Goal: Book appointment/travel/reservation

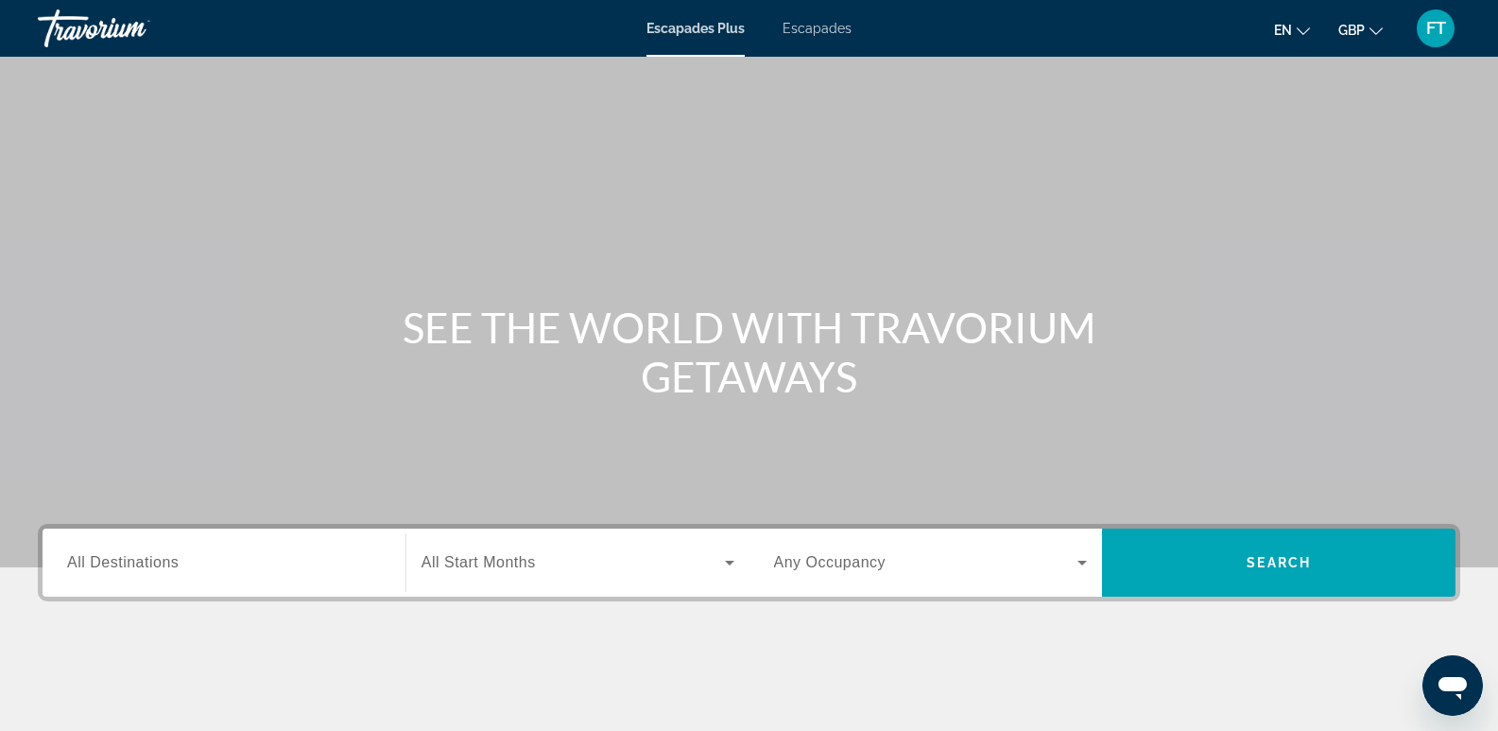
drag, startPoint x: 1261, startPoint y: 20, endPoint x: 905, endPoint y: -34, distance: 360.4
click at [905, 0] on html "Accéder au contenu principal Escapades Plus Escapades en English Español França…" at bounding box center [749, 365] width 1498 height 731
click at [821, 26] on font "Escapades" at bounding box center [817, 28] width 69 height 15
click at [242, 561] on input "Destination All Destinations" at bounding box center [224, 563] width 314 height 23
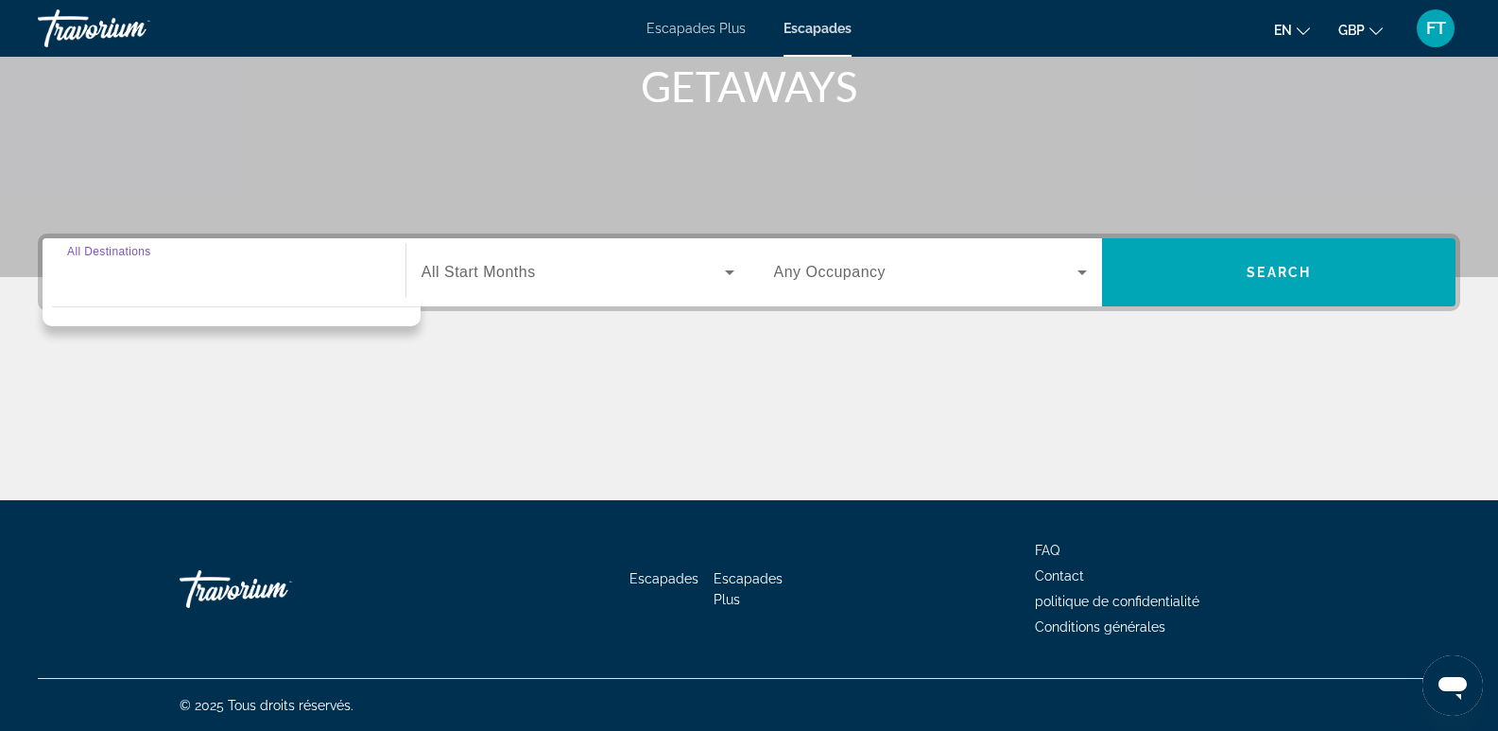
scroll to position [291, 0]
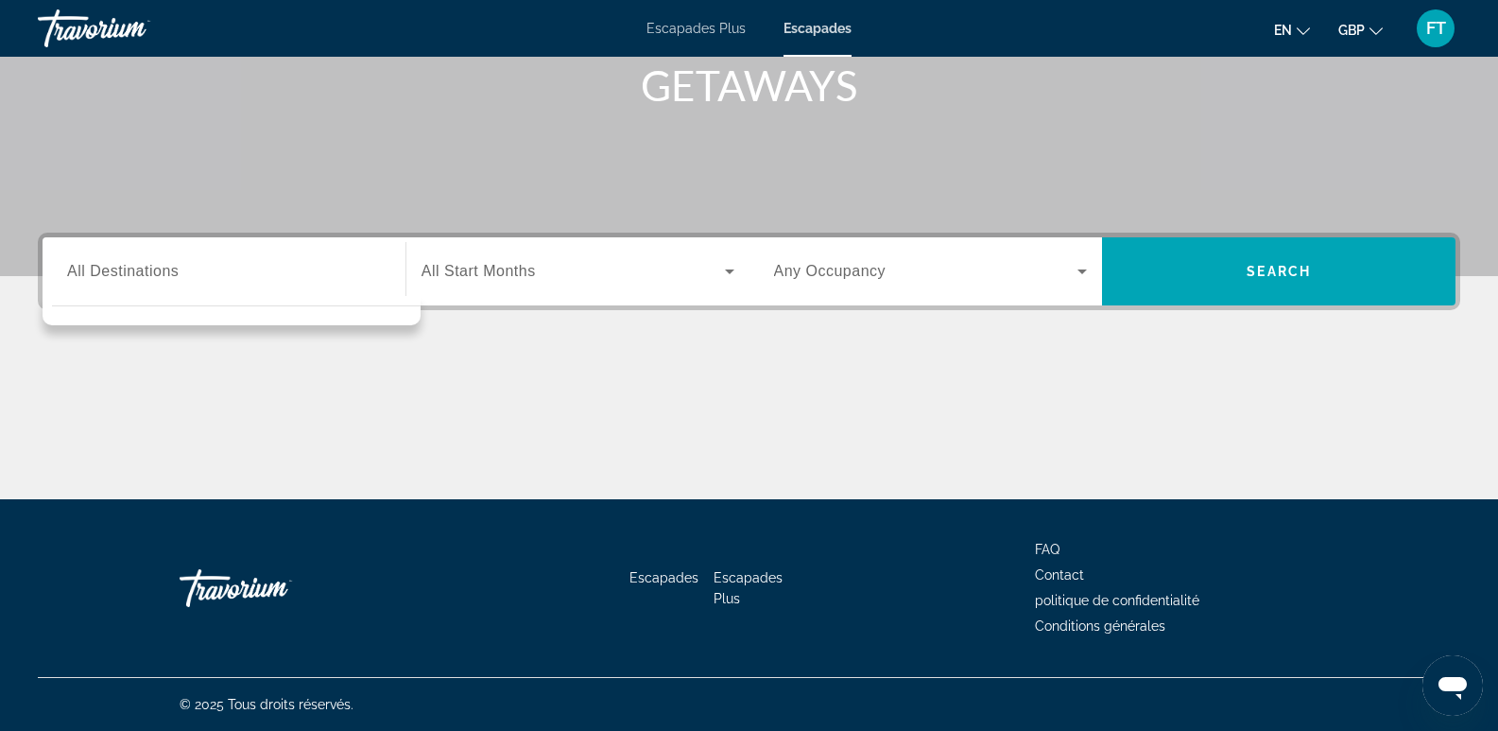
click at [247, 258] on div "Search widget" at bounding box center [224, 272] width 314 height 54
click at [250, 258] on div "Search widget" at bounding box center [224, 272] width 314 height 54
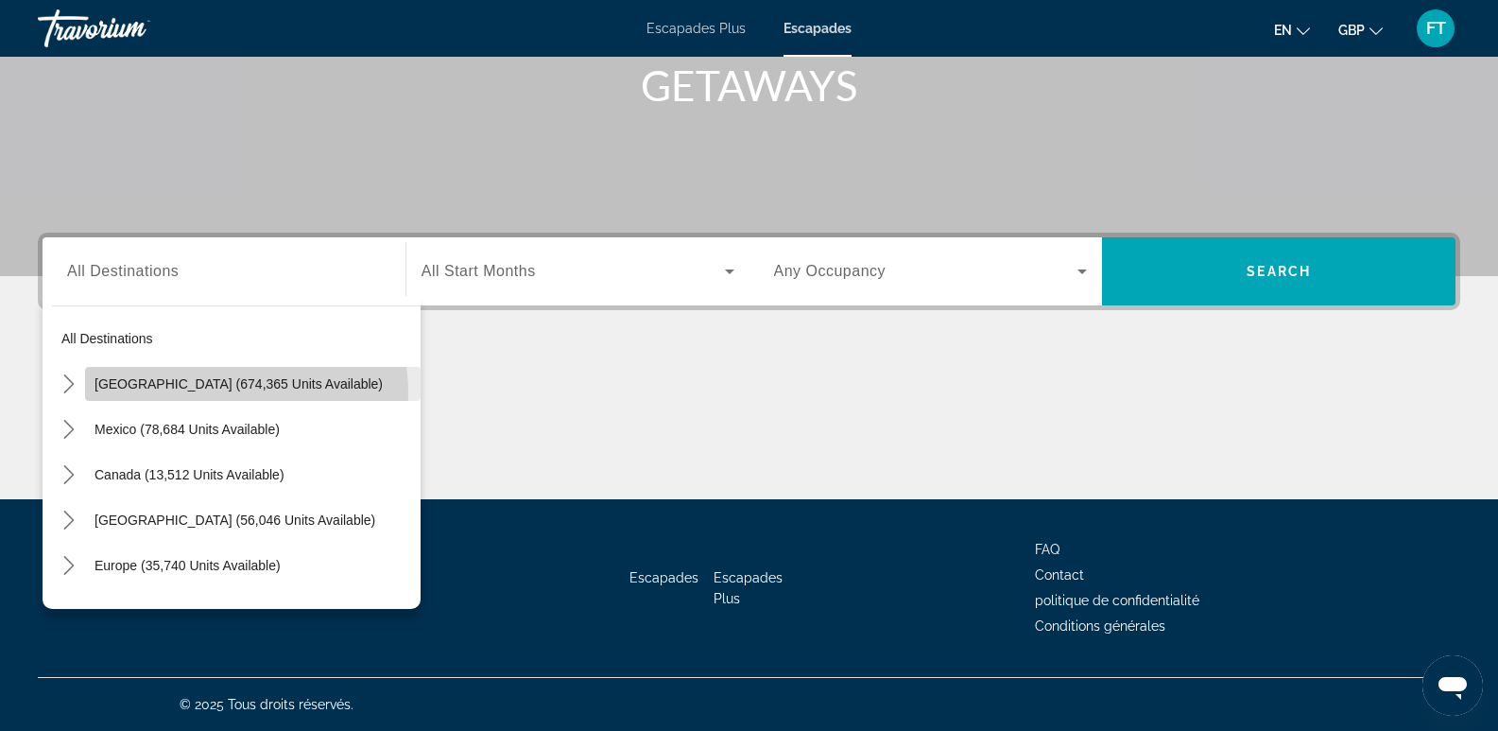
click at [201, 394] on span "Select destination: United States (674,365 units available)" at bounding box center [253, 383] width 336 height 45
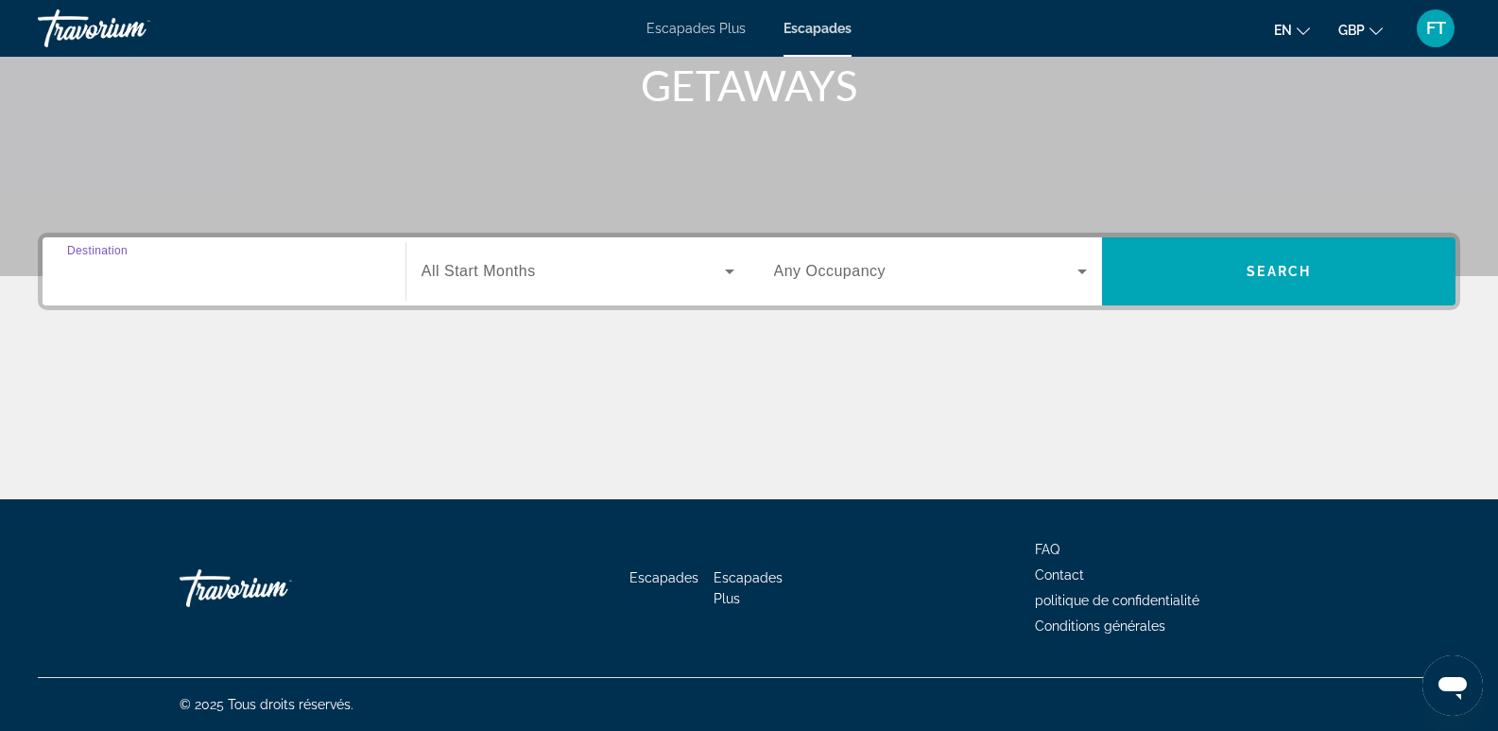
type input "**********"
click at [735, 266] on icon "Search widget" at bounding box center [729, 271] width 23 height 23
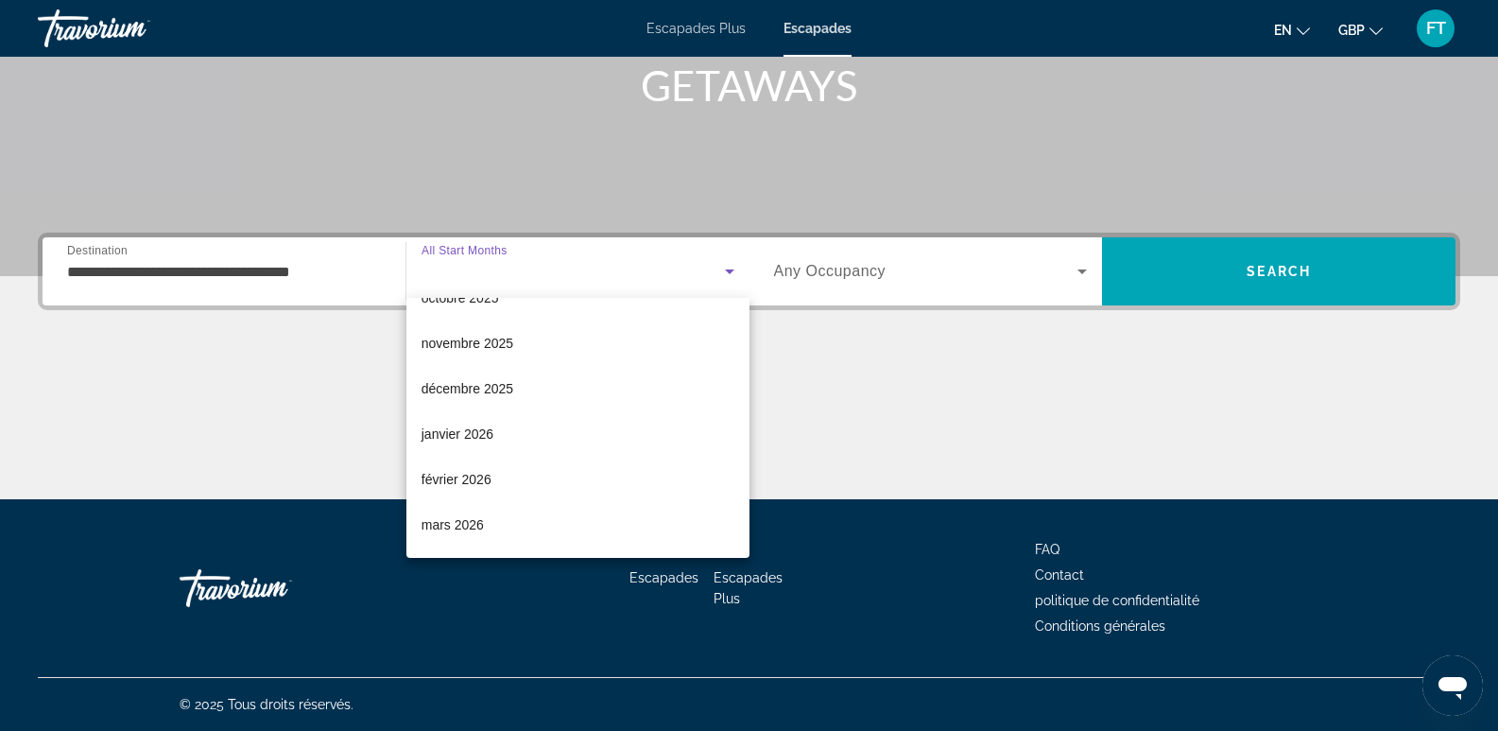
scroll to position [126, 0]
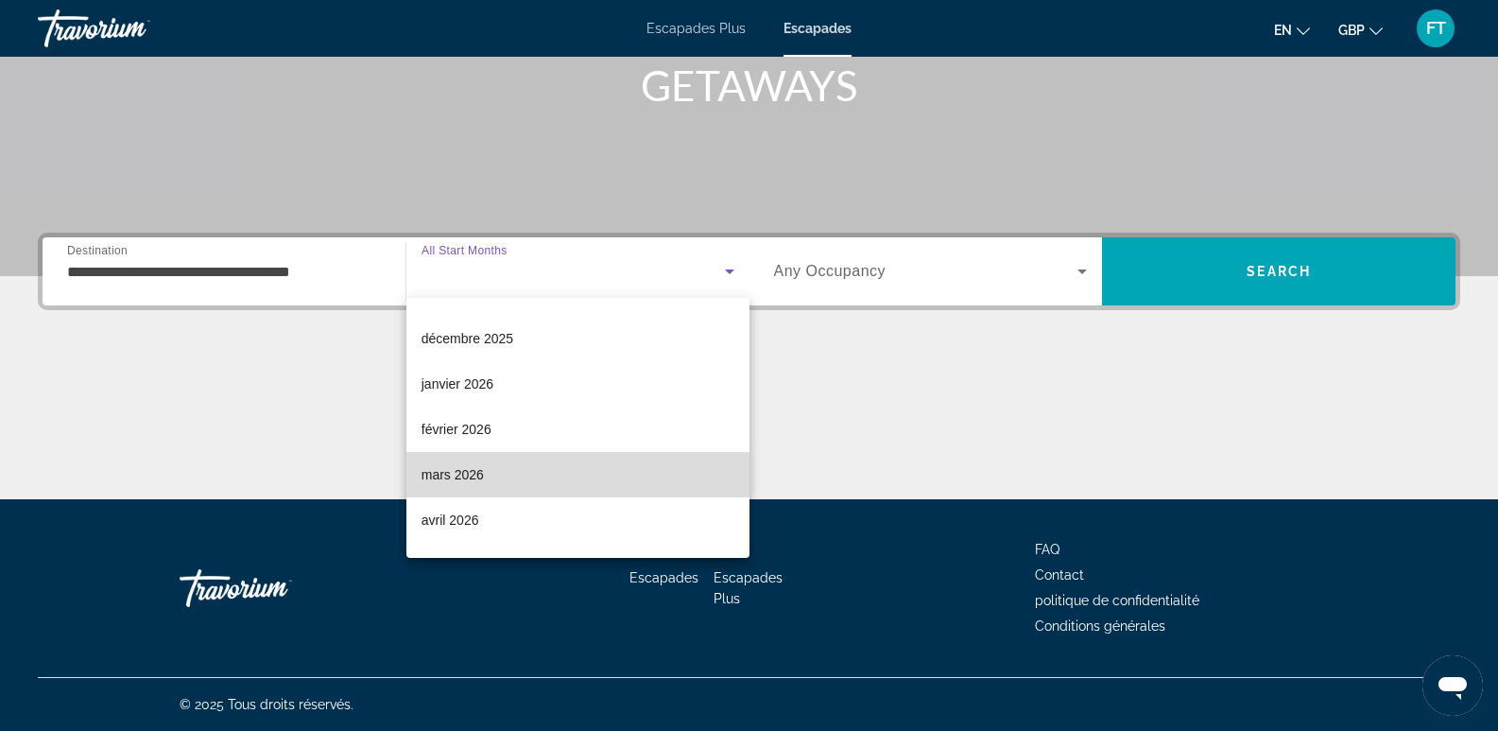
click at [589, 481] on mat-option "mars 2026" at bounding box center [578, 474] width 343 height 45
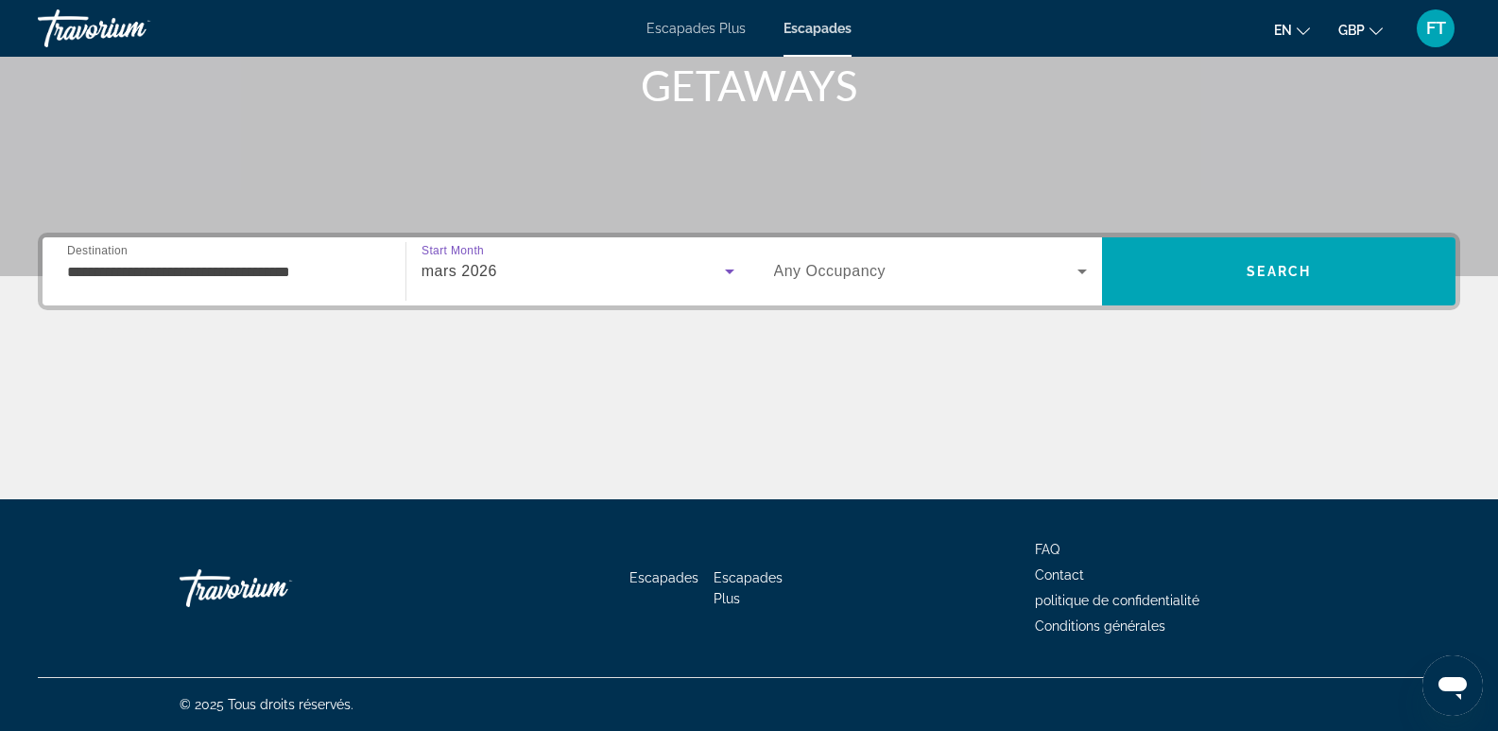
click at [1074, 268] on icon "Search widget" at bounding box center [1082, 271] width 23 height 23
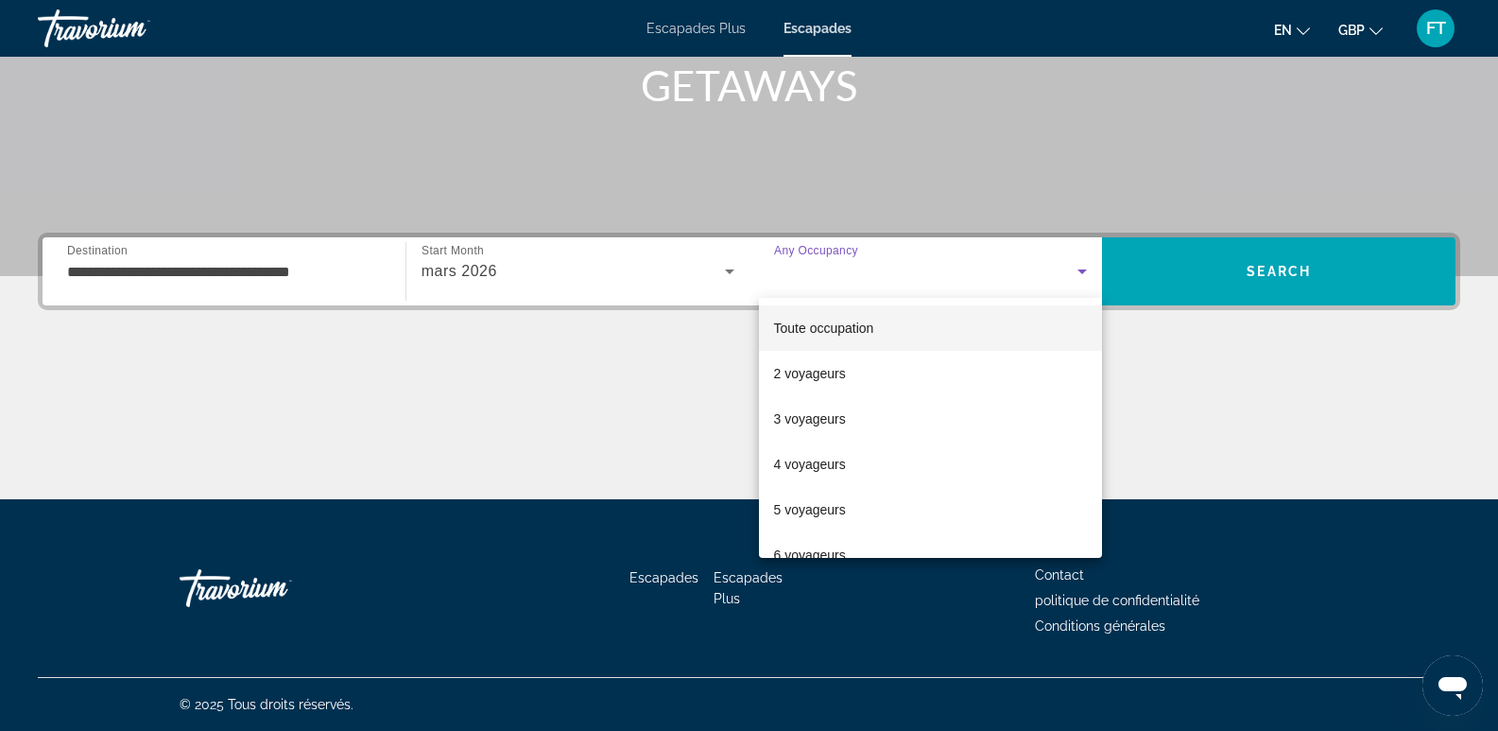
click at [1240, 270] on div at bounding box center [749, 365] width 1498 height 731
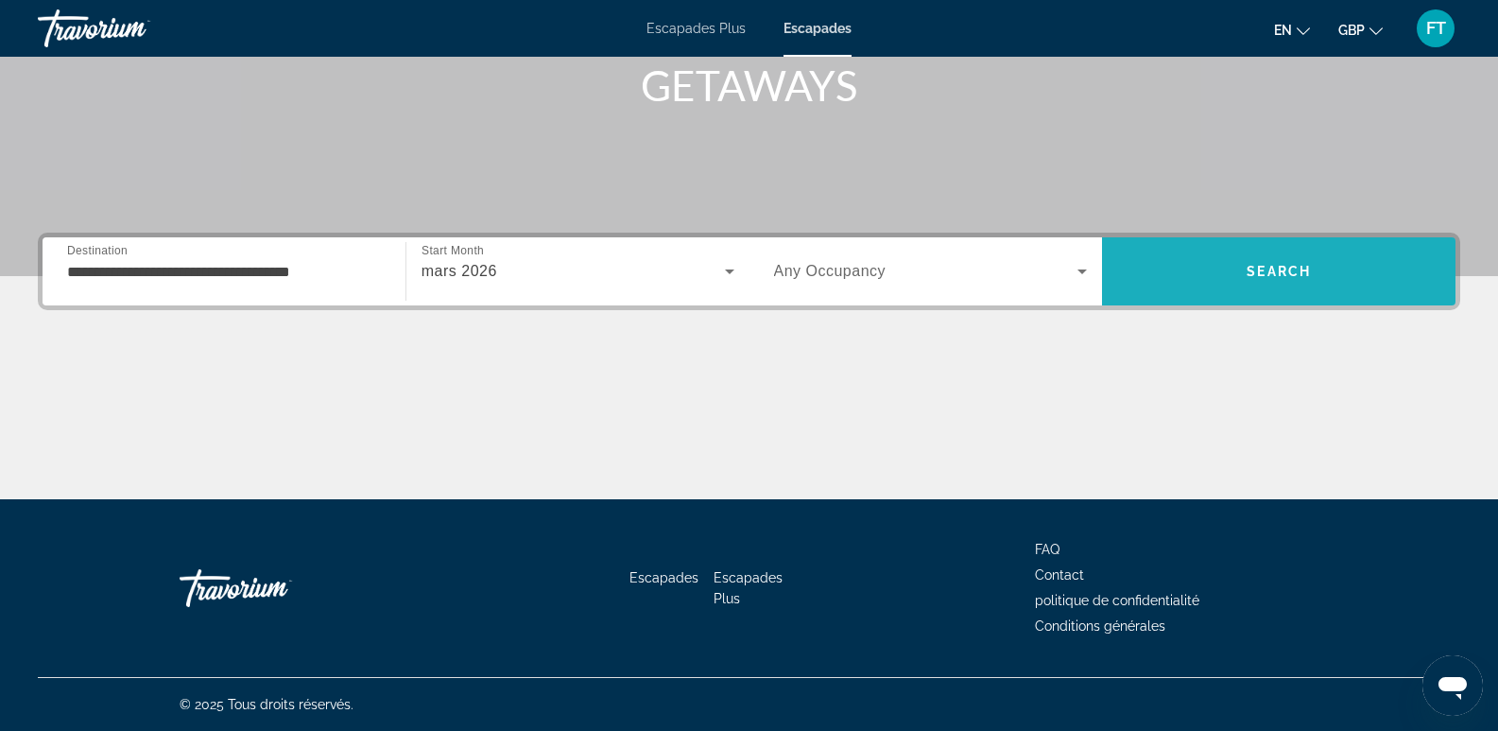
click at [1241, 270] on span "Search" at bounding box center [1279, 271] width 354 height 45
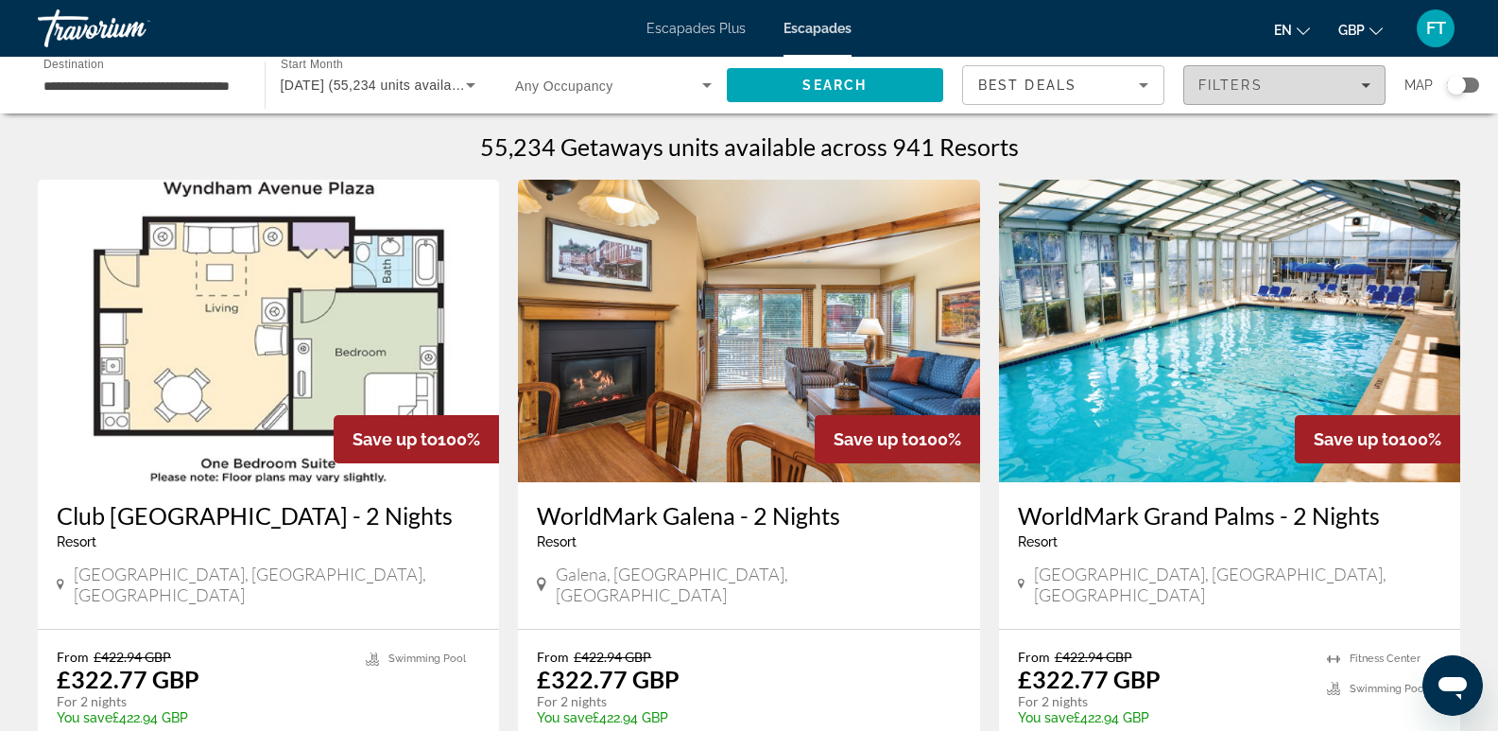
click at [1300, 86] on div "Filters" at bounding box center [1285, 85] width 172 height 15
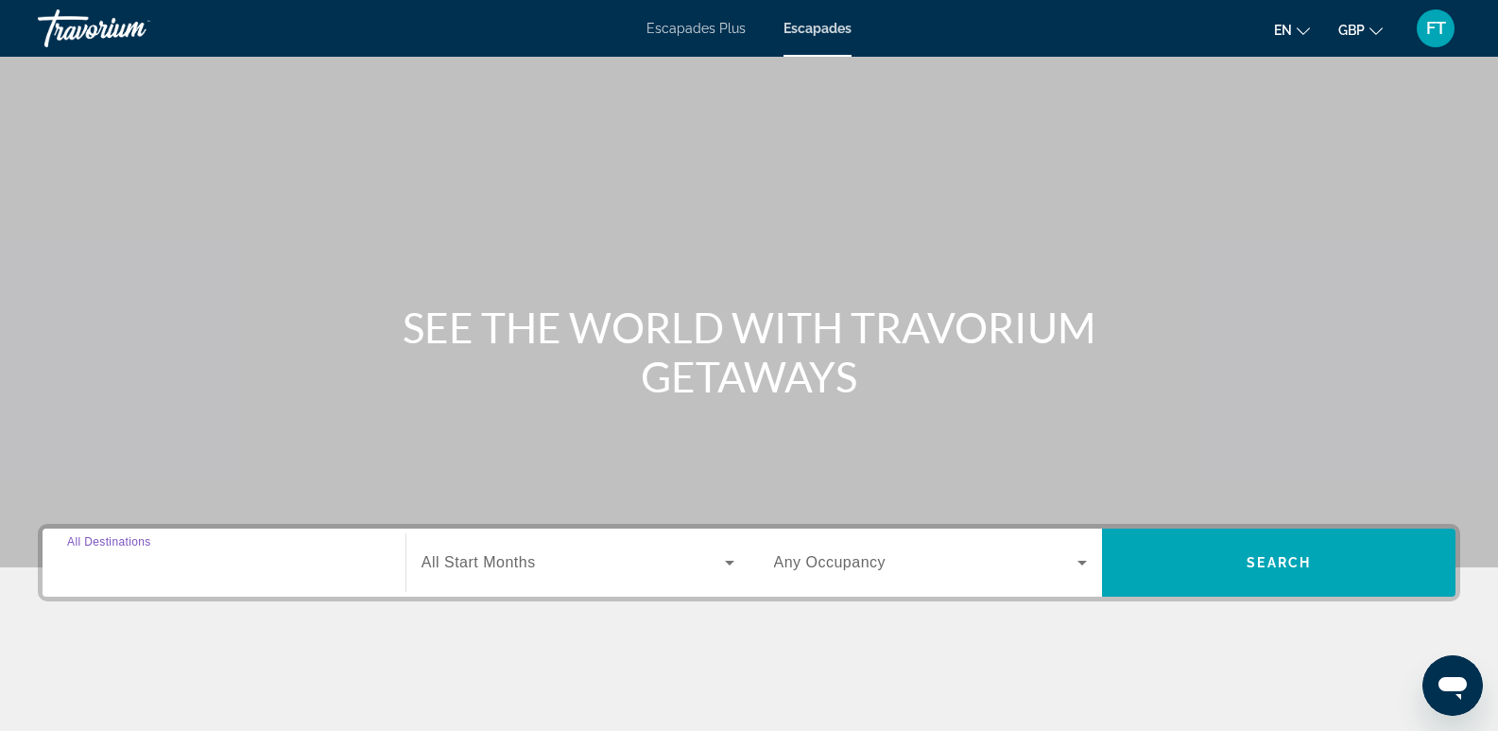
click at [194, 576] on div "Search widget" at bounding box center [224, 563] width 314 height 54
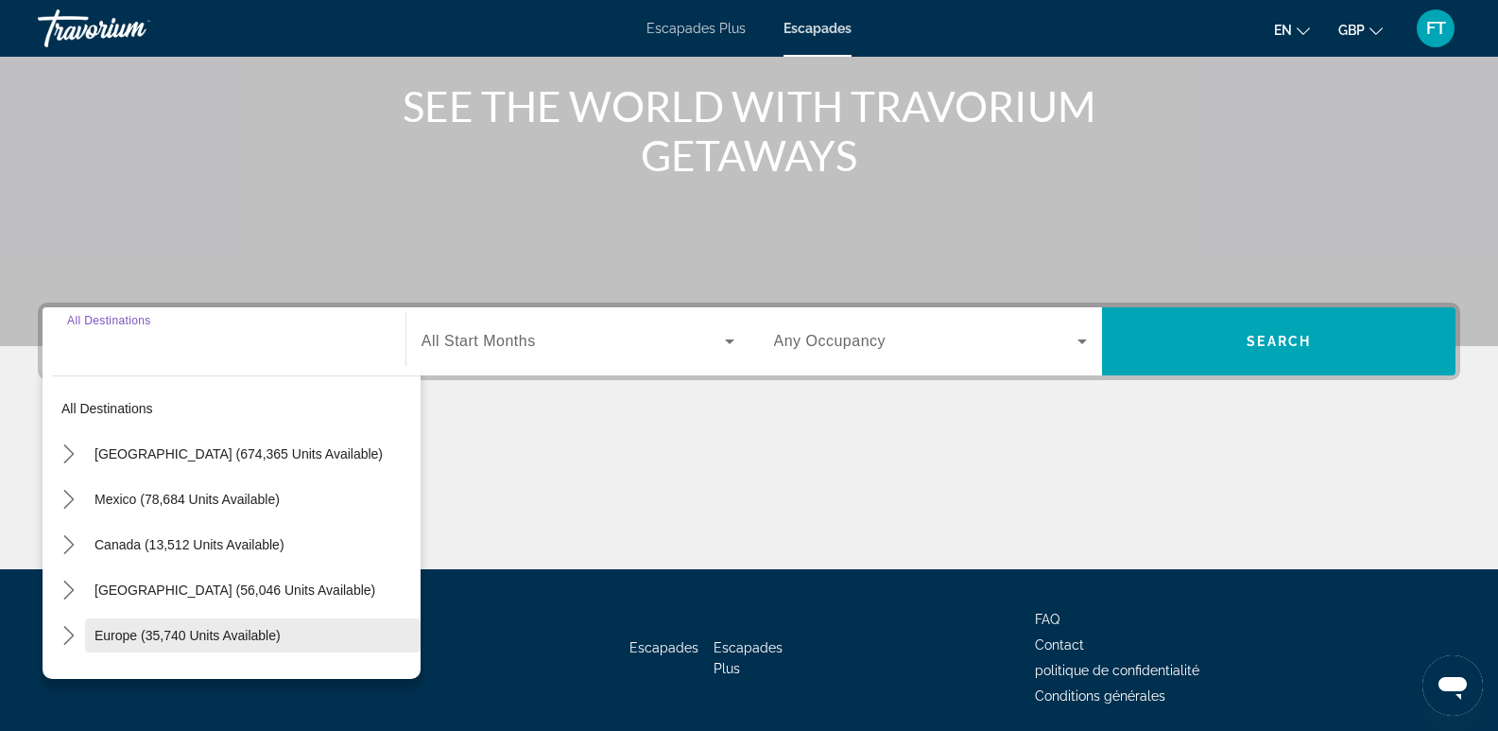
scroll to position [291, 0]
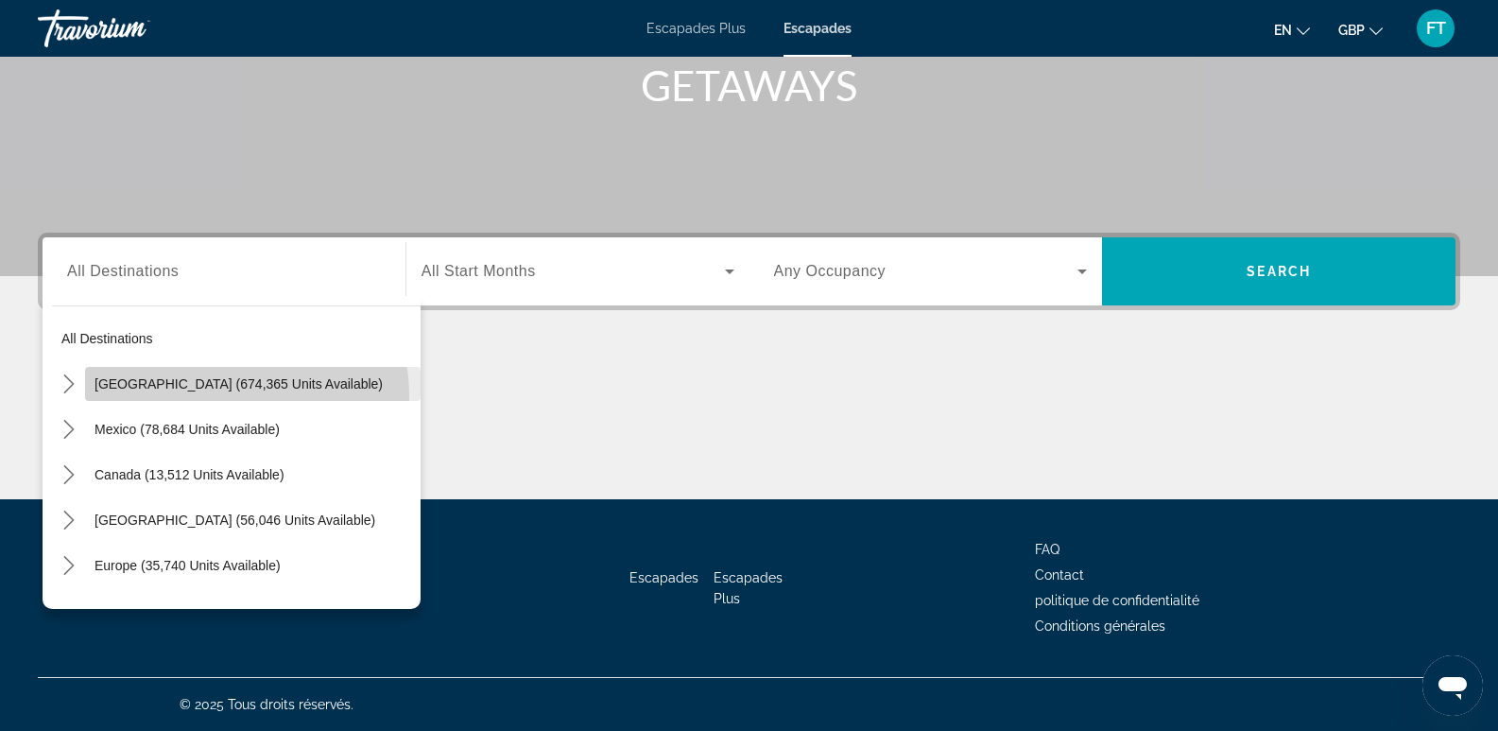
click at [231, 397] on span "Select destination: United States (674,365 units available)" at bounding box center [253, 383] width 336 height 45
type input "**********"
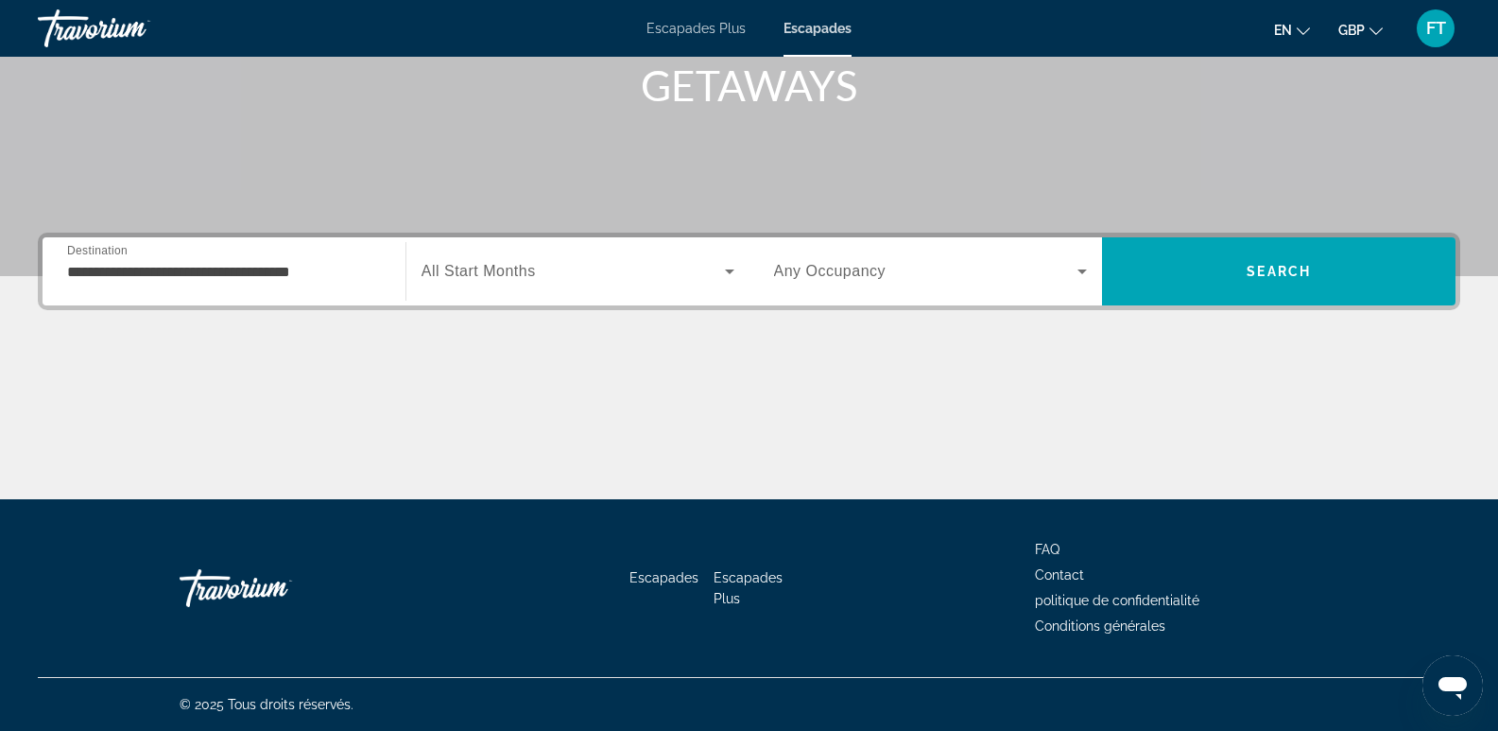
click at [696, 37] on div "Escapades Plus Escapades en English Español Français Italiano Português русский…" at bounding box center [749, 28] width 1498 height 49
click at [723, 38] on div "Escapades Plus Escapades en English Español Français Italiano Português русский…" at bounding box center [749, 28] width 1498 height 49
click at [810, 38] on div "Escapades Plus Escapades en English Español Français Italiano Português русский…" at bounding box center [749, 28] width 1498 height 49
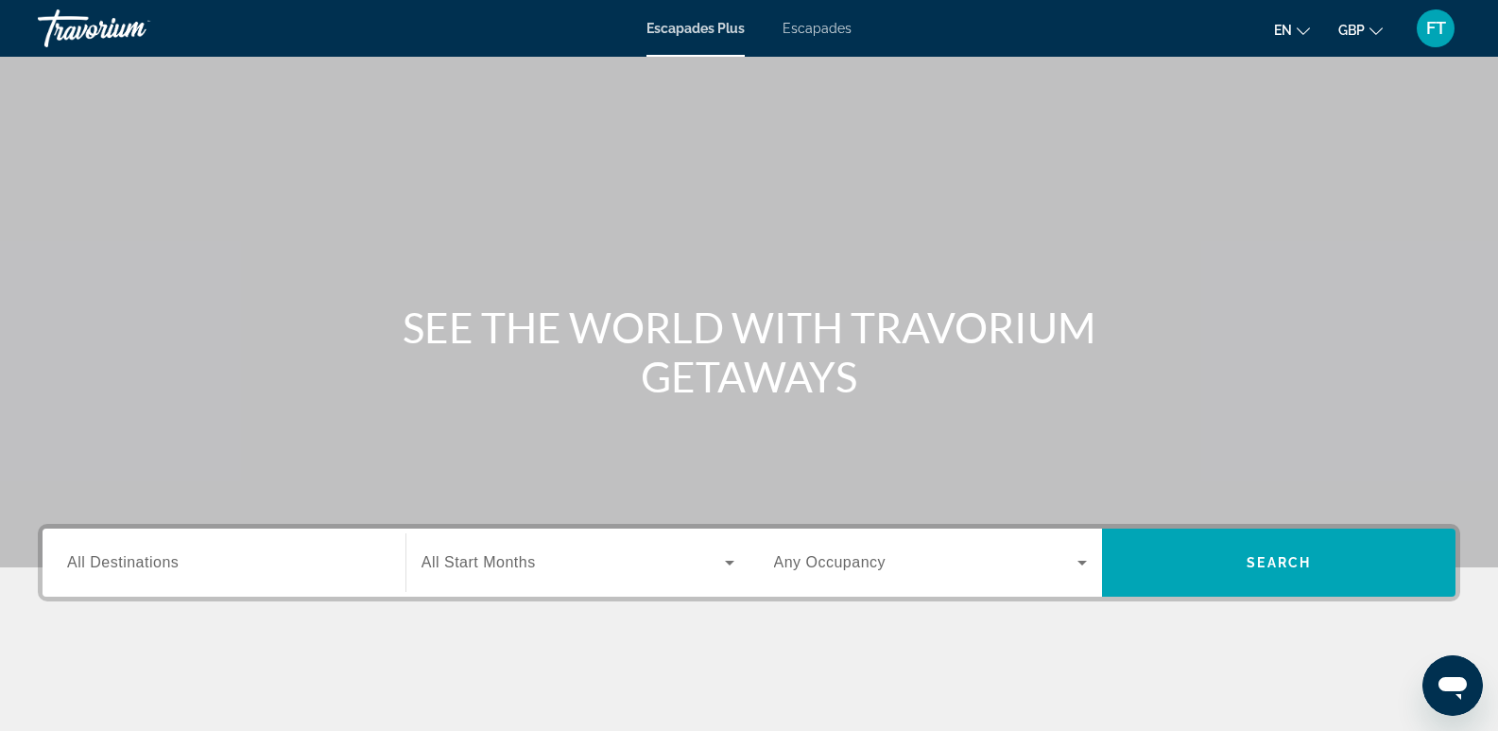
click at [1376, 38] on button "GBP USD ($) MXN (Mex$) CAD (Can$) GBP (£) EUR (€) AUD (A$) NZD (NZ$) CNY (CN¥)" at bounding box center [1361, 29] width 44 height 27
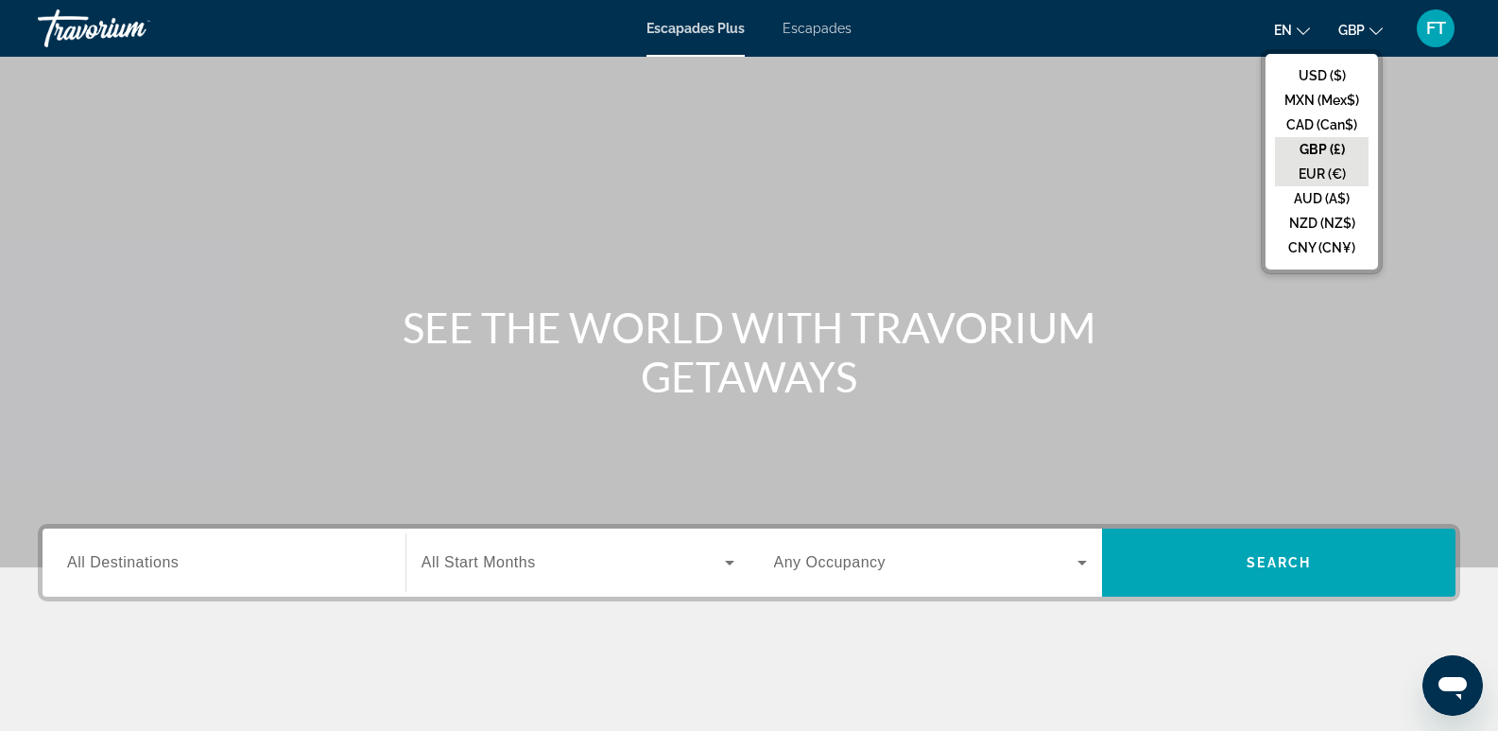
click at [1306, 165] on button "EUR (€)" at bounding box center [1322, 174] width 94 height 25
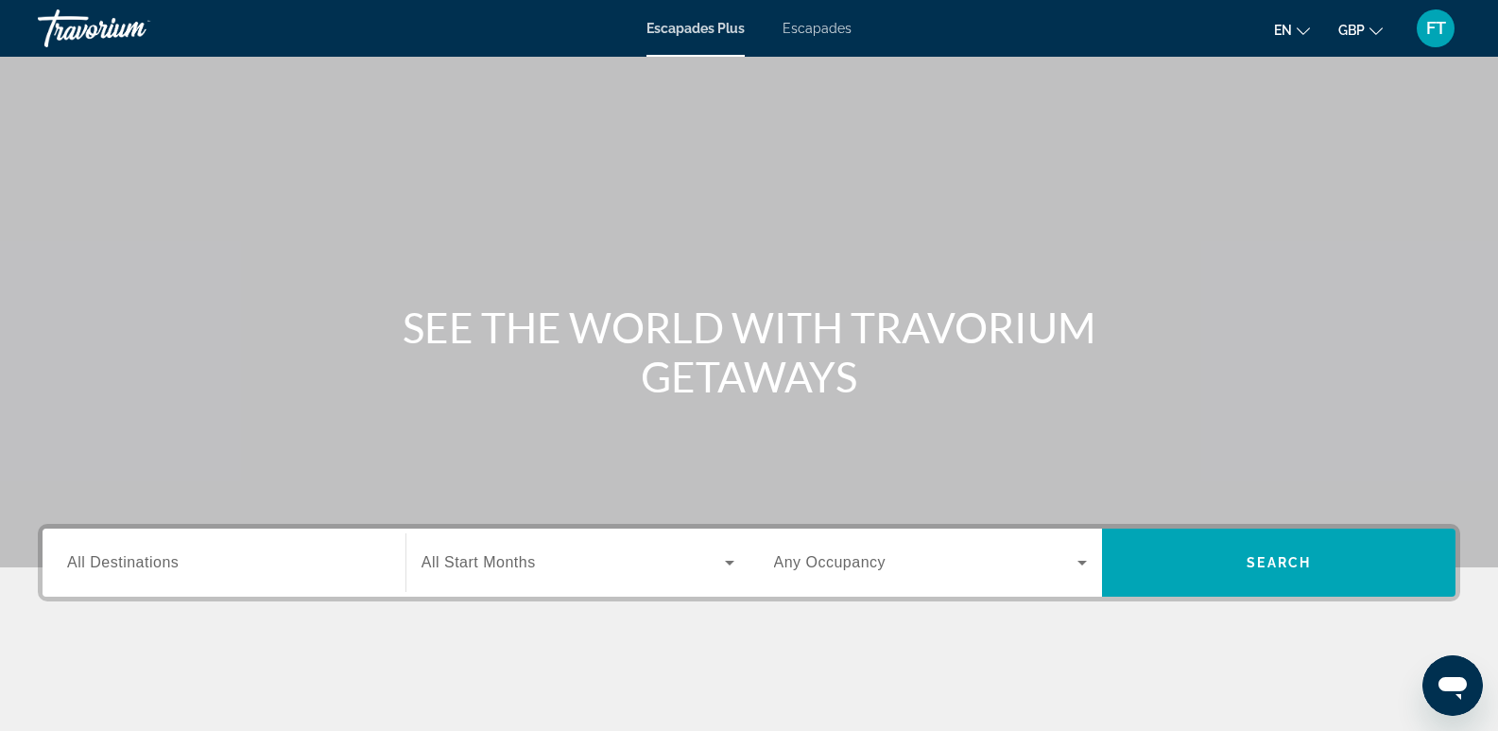
click at [1302, 31] on icon "Changer de langue" at bounding box center [1303, 31] width 13 height 13
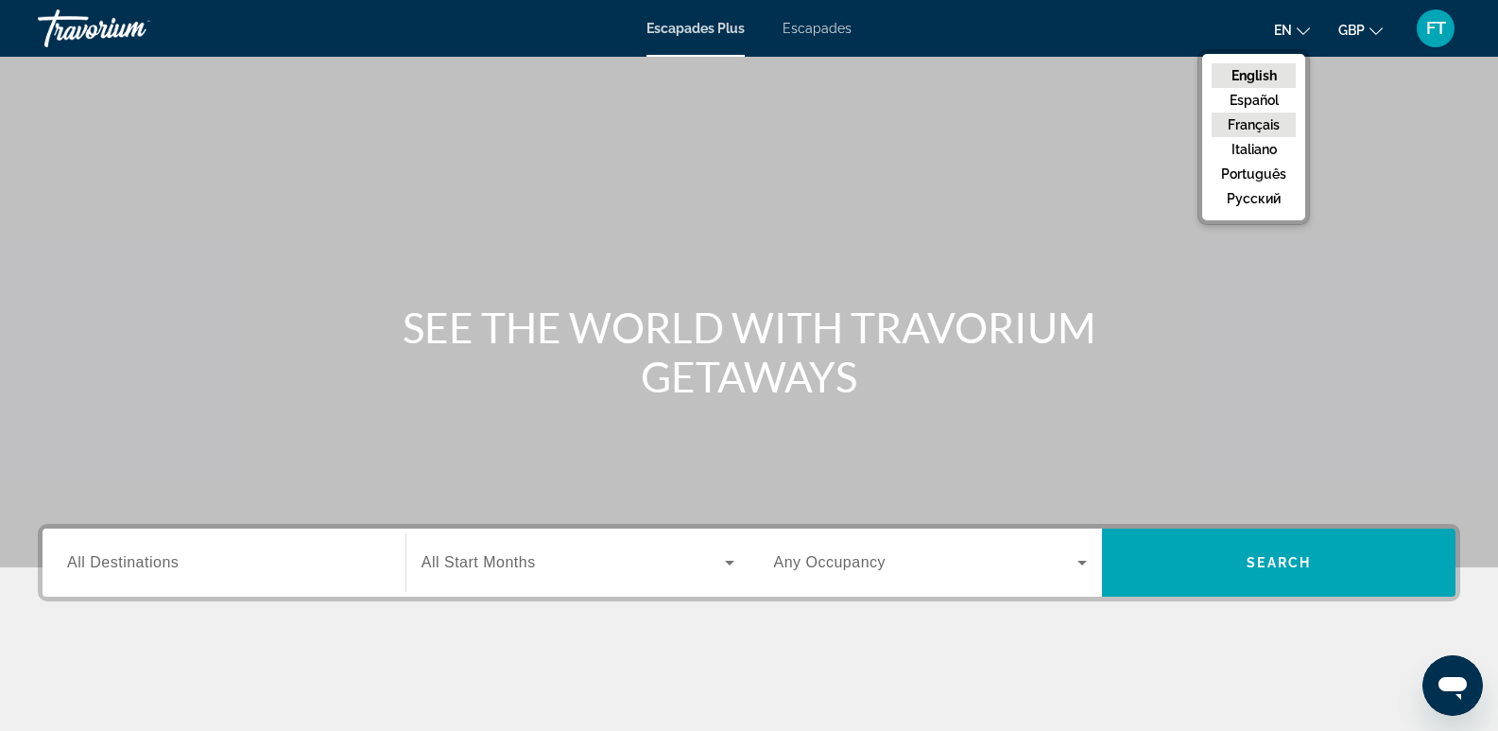
click at [1257, 135] on button "Français" at bounding box center [1254, 124] width 84 height 25
